Goal: Information Seeking & Learning: Check status

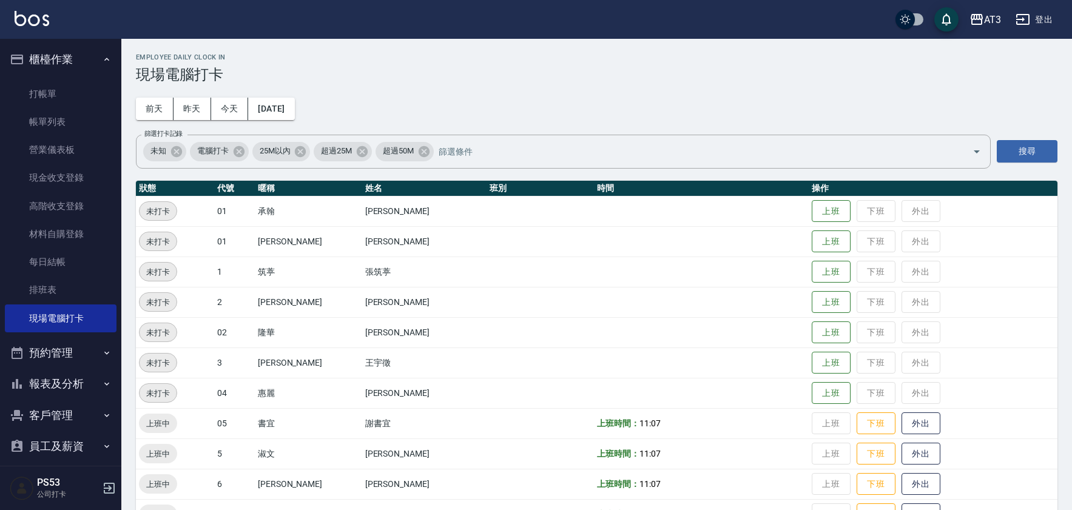
scroll to position [269, 0]
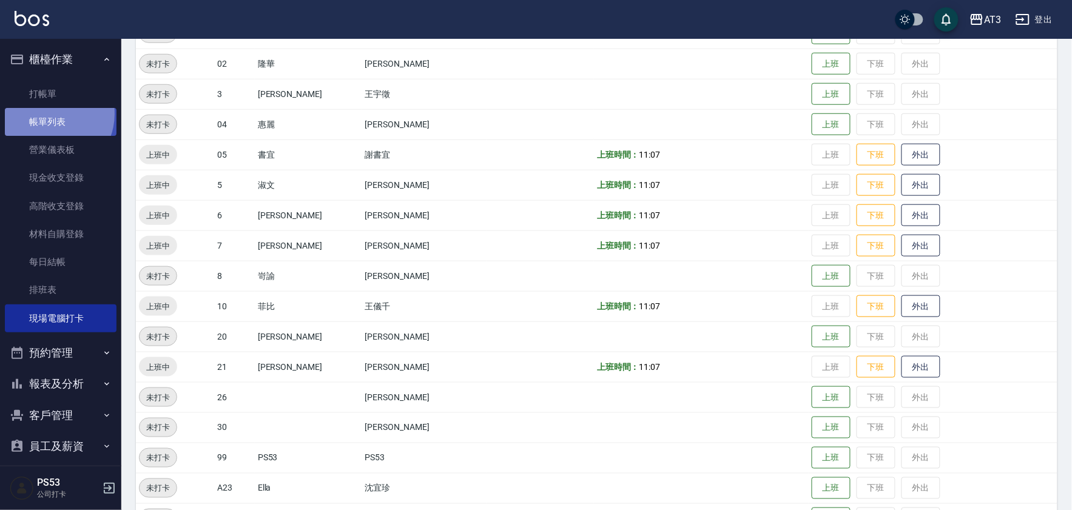
click at [49, 114] on link "帳單列表" at bounding box center [61, 122] width 112 height 28
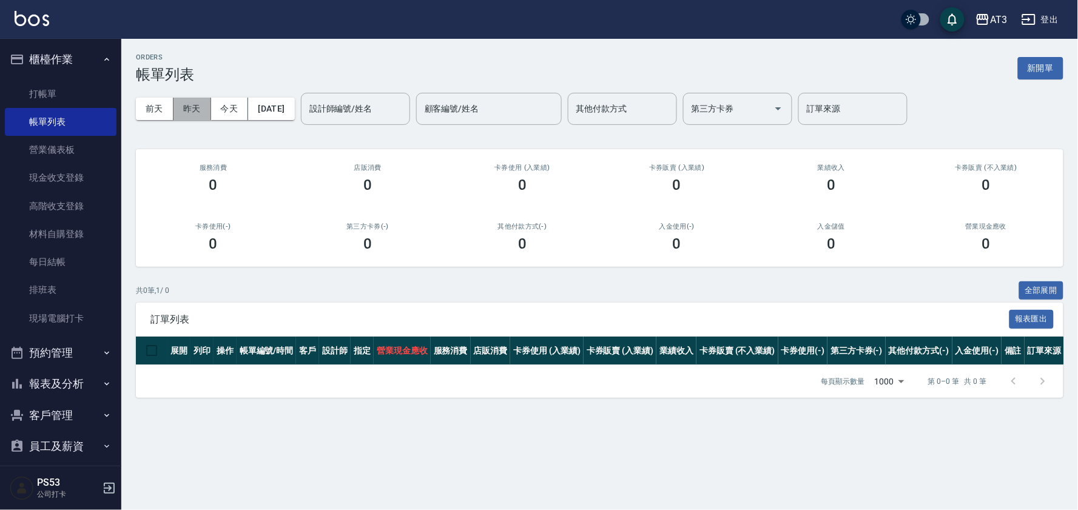
click at [197, 110] on button "昨天" at bounding box center [192, 109] width 38 height 22
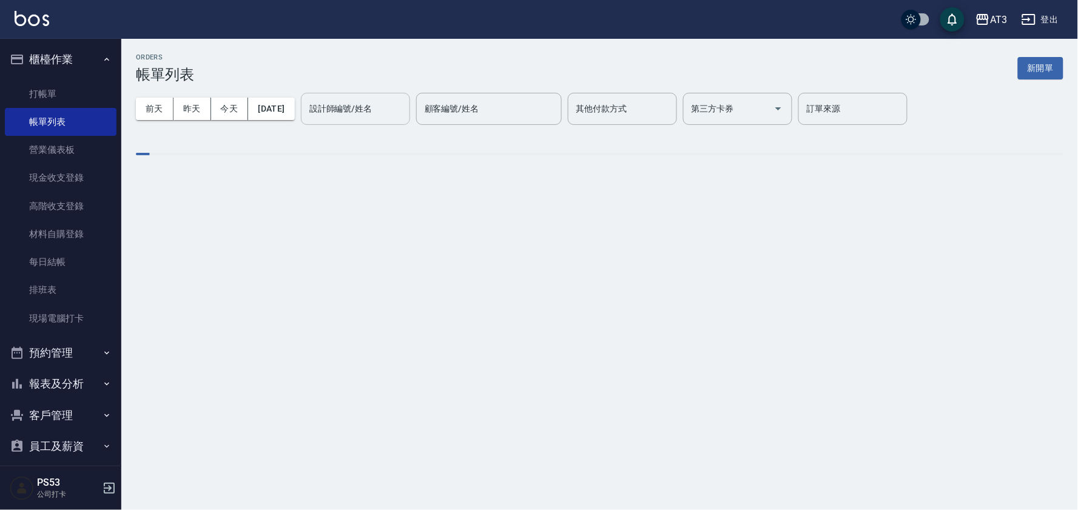
click at [352, 101] on input "設計師編號/姓名" at bounding box center [355, 108] width 98 height 21
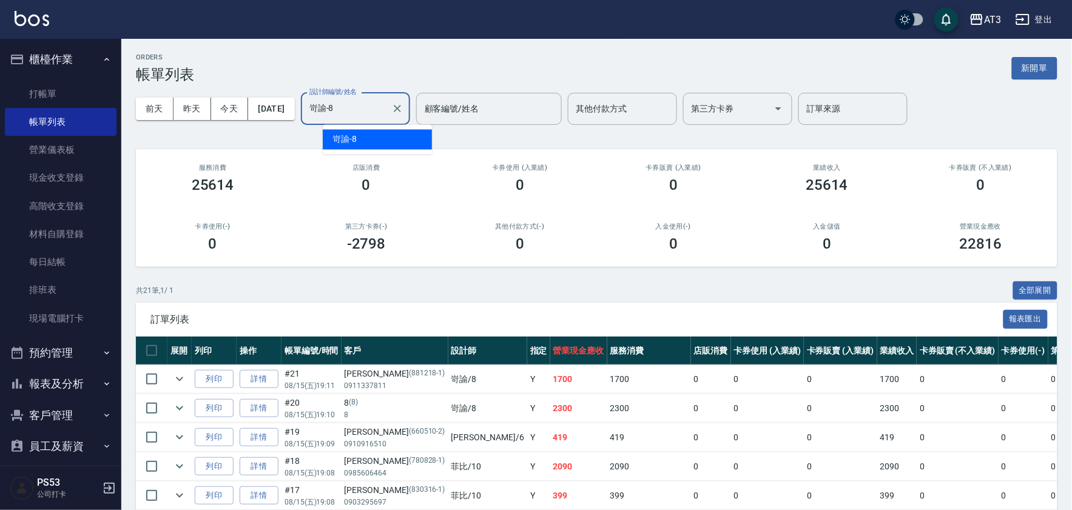
type input "岢諭-8"
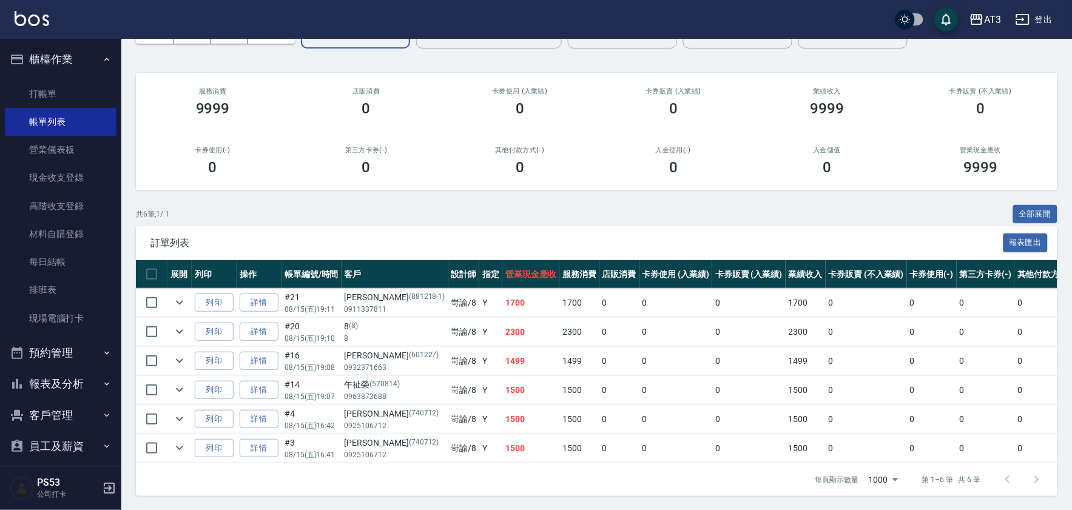
scroll to position [89, 0]
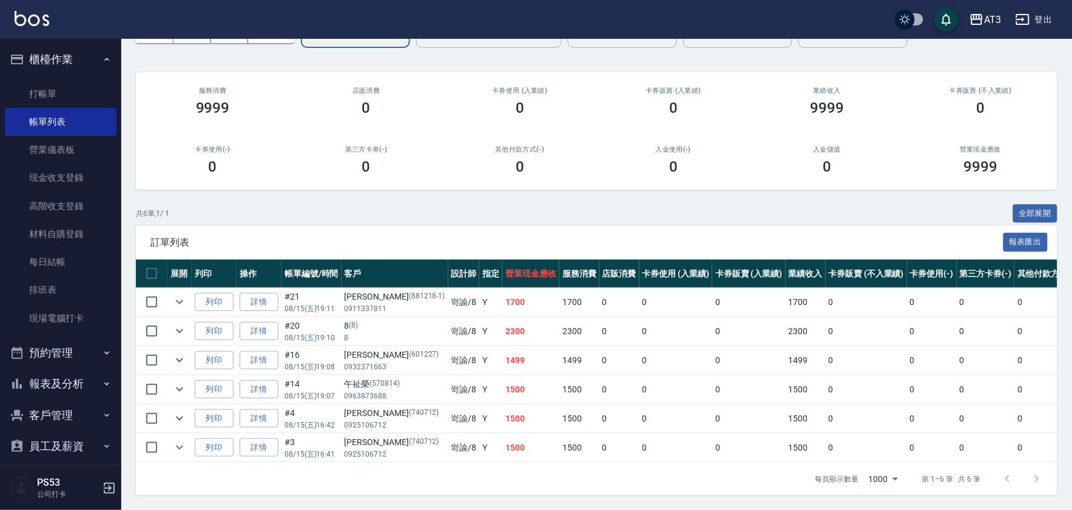
click at [62, 386] on button "報表及分析" at bounding box center [61, 384] width 112 height 32
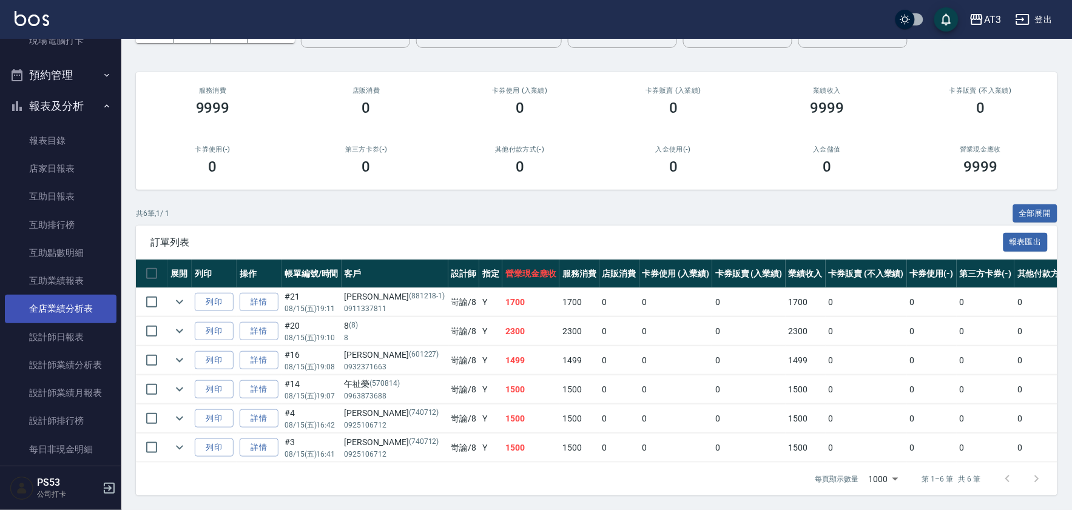
scroll to position [337, 0]
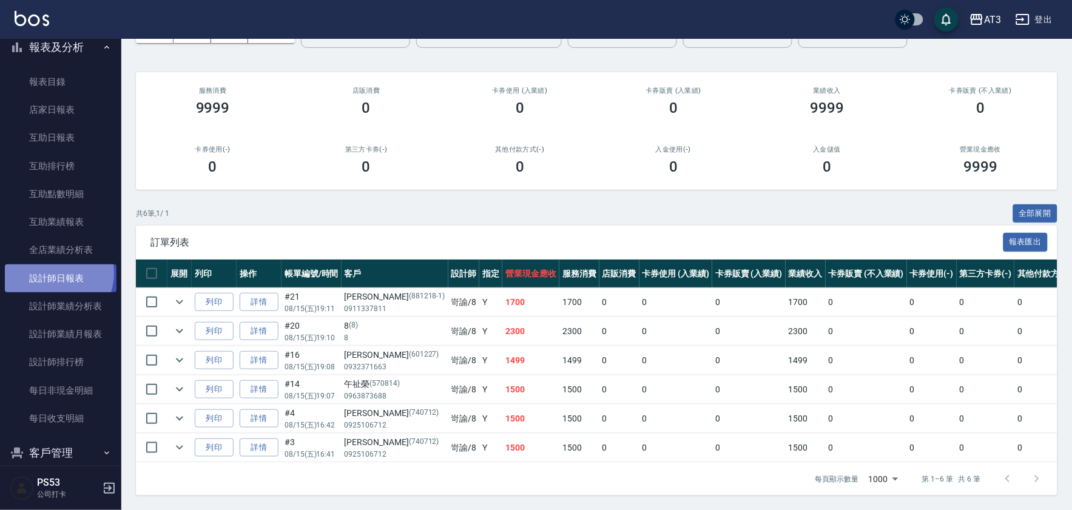
click at [53, 273] on link "設計師日報表" at bounding box center [61, 278] width 112 height 28
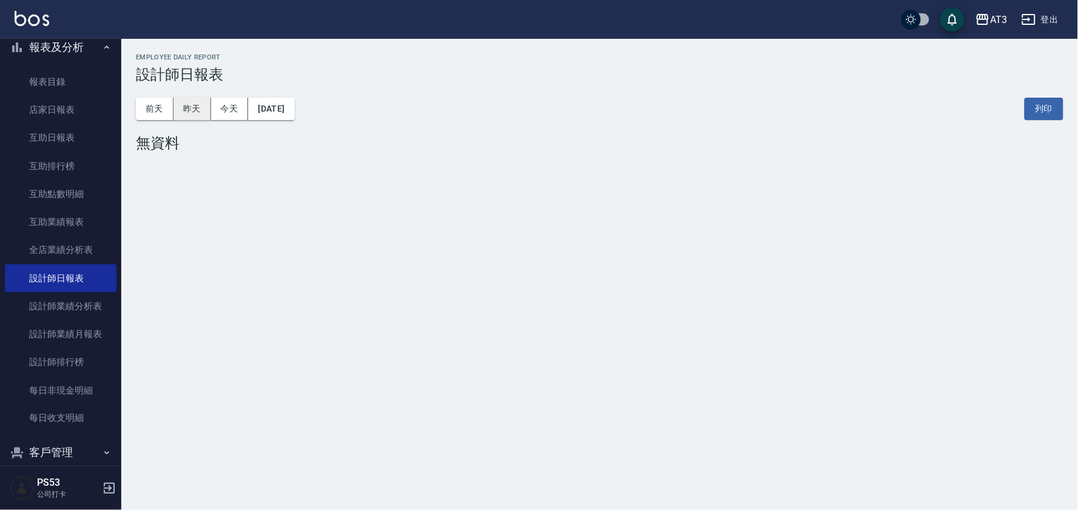
click at [187, 104] on button "昨天" at bounding box center [192, 109] width 38 height 22
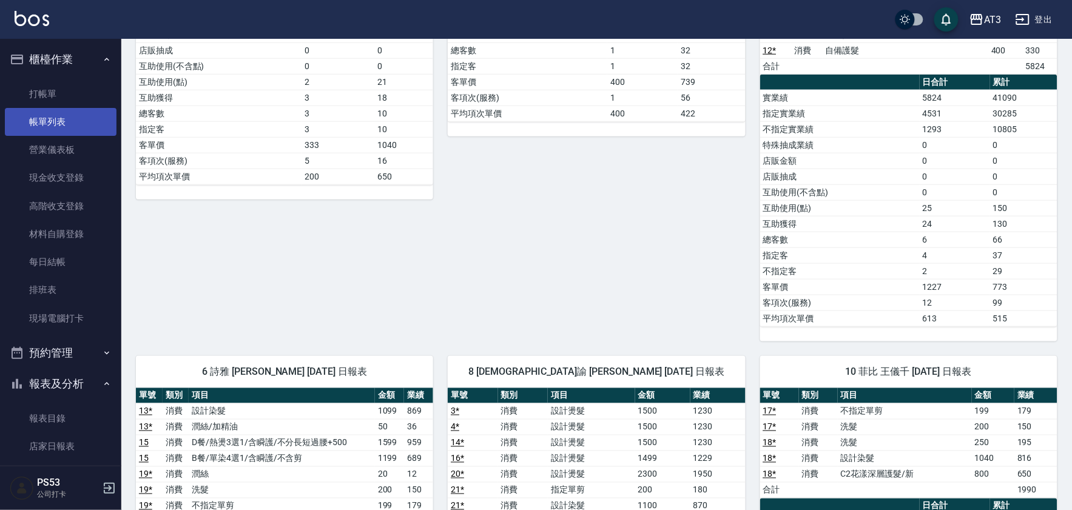
scroll to position [312, 0]
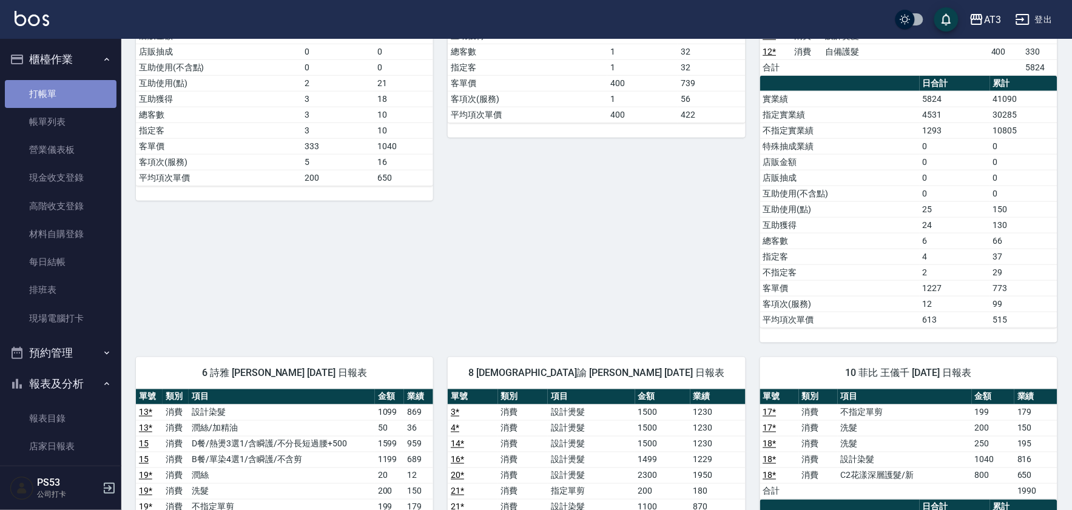
click at [74, 90] on link "打帳單" at bounding box center [61, 94] width 112 height 28
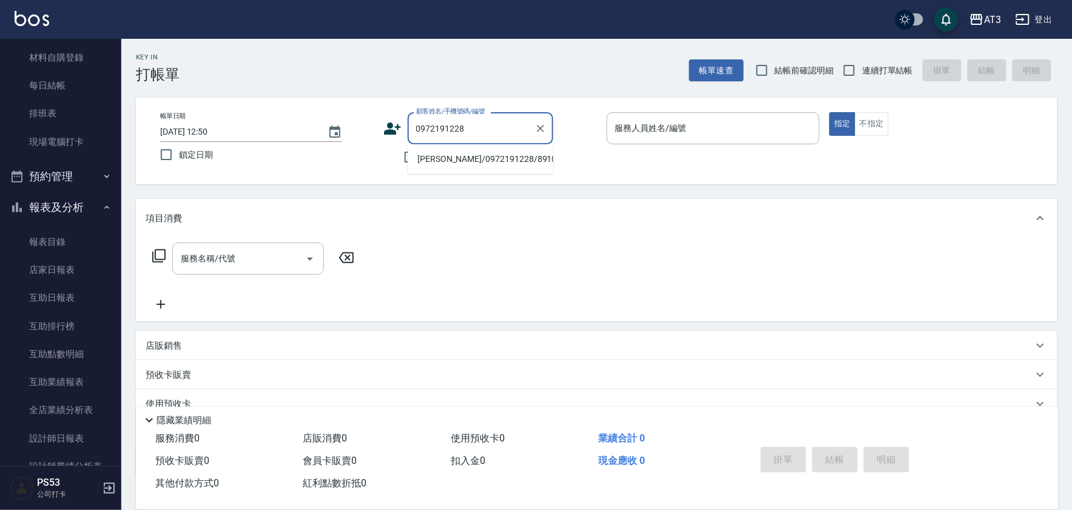
scroll to position [269, 0]
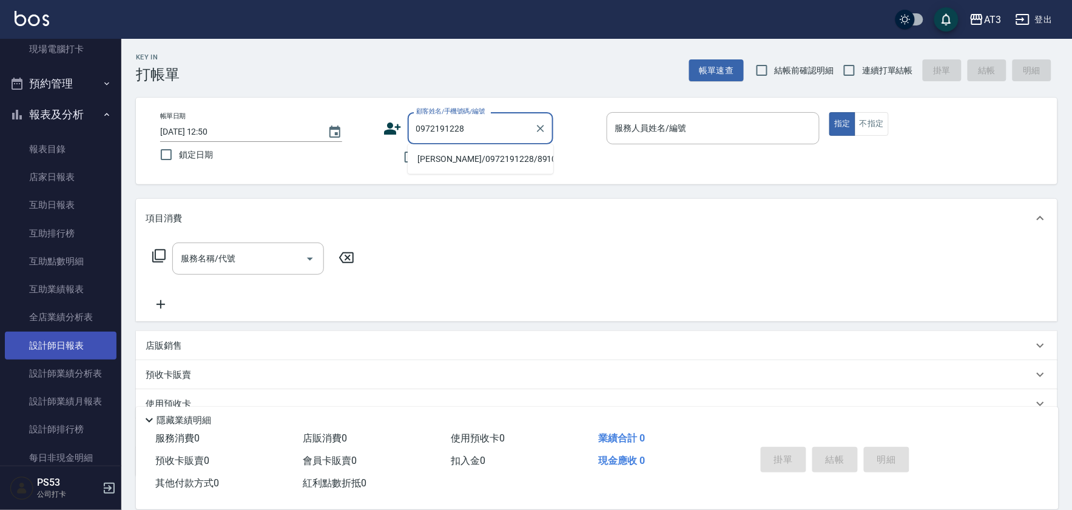
type input "0972191228"
click at [67, 347] on link "設計師日報表" at bounding box center [61, 346] width 112 height 28
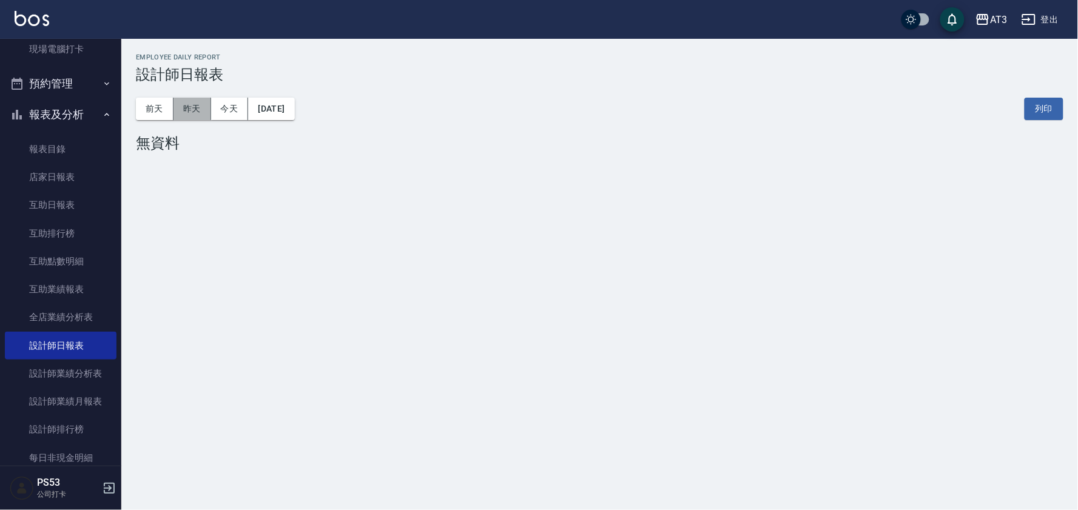
click at [192, 109] on button "昨天" at bounding box center [192, 109] width 38 height 22
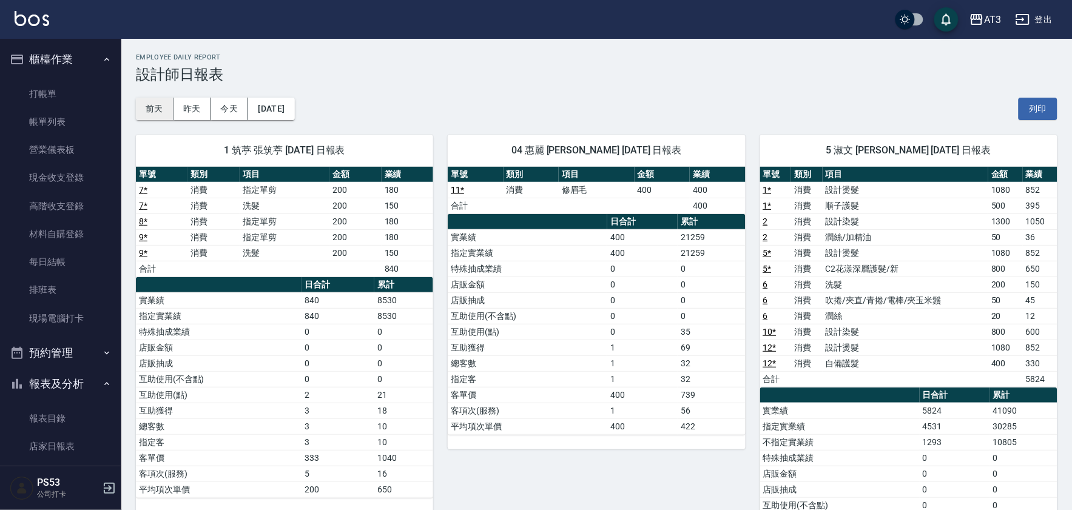
click at [159, 109] on button "前天" at bounding box center [155, 109] width 38 height 22
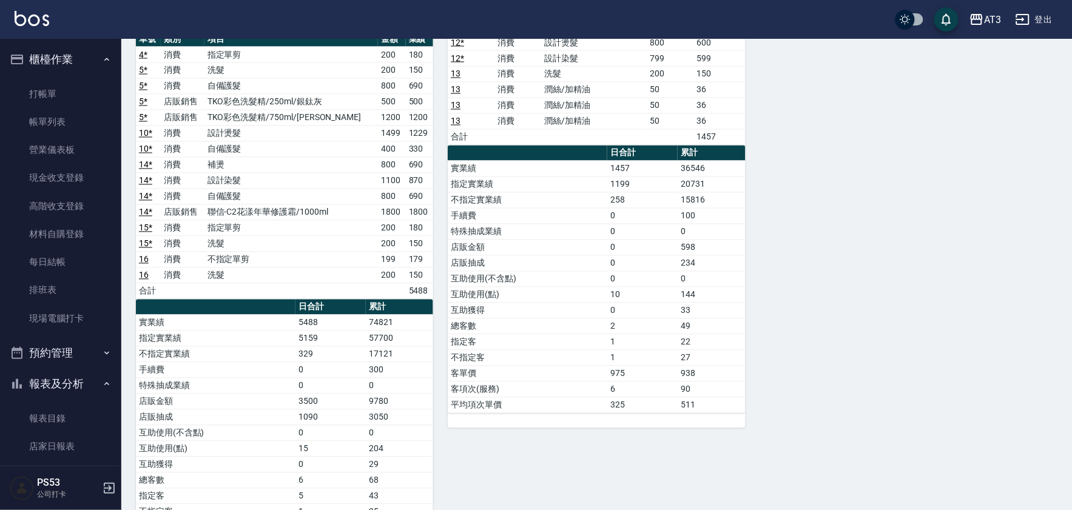
scroll to position [696, 0]
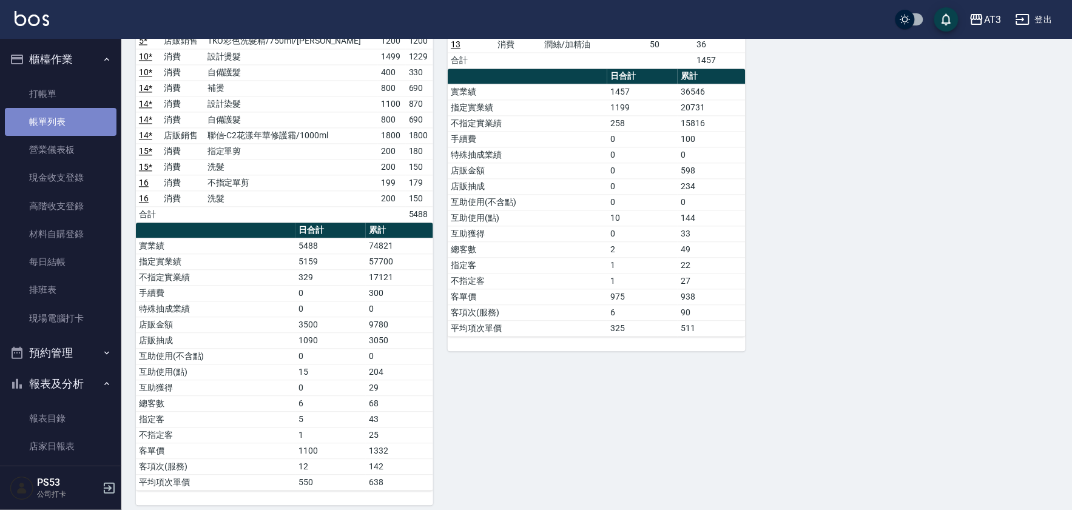
click at [64, 119] on link "帳單列表" at bounding box center [61, 122] width 112 height 28
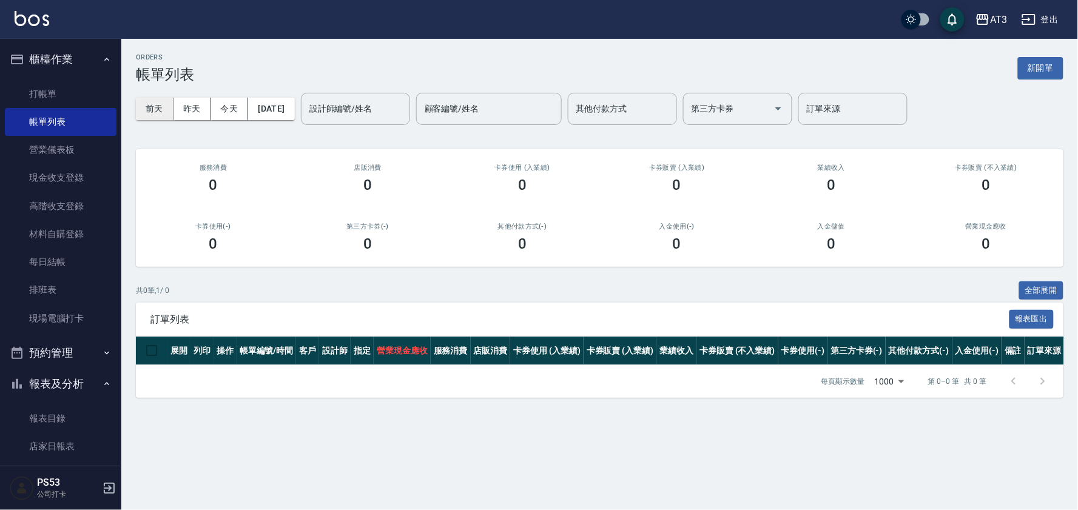
click at [158, 109] on button "前天" at bounding box center [155, 109] width 38 height 22
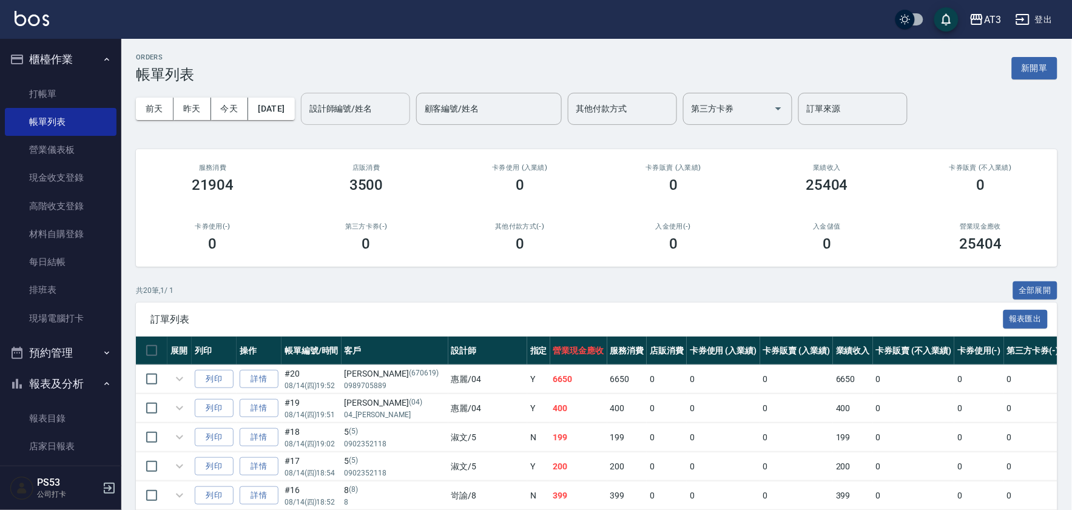
click at [389, 107] on div "設計師編號/姓名 設計師編號/姓名" at bounding box center [355, 109] width 109 height 32
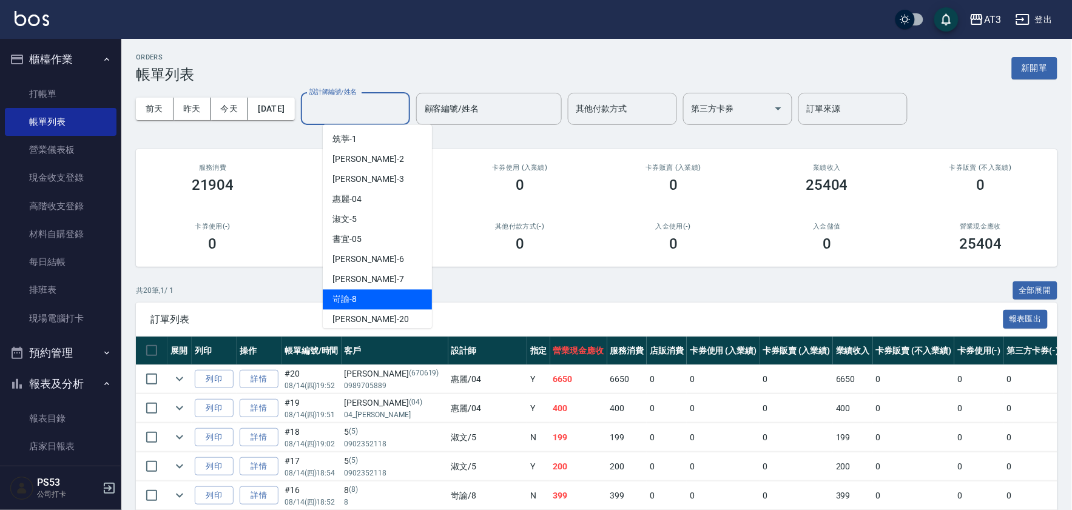
click at [370, 302] on div "岢諭 -8" at bounding box center [377, 300] width 109 height 20
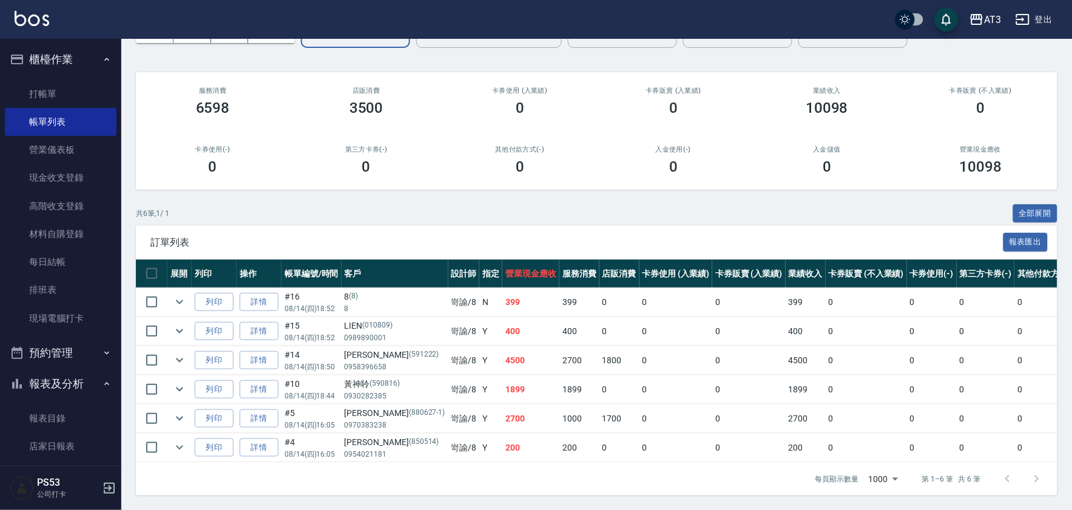
scroll to position [89, 0]
type input "岢諭-8"
